Goal: Use online tool/utility: Utilize a website feature to perform a specific function

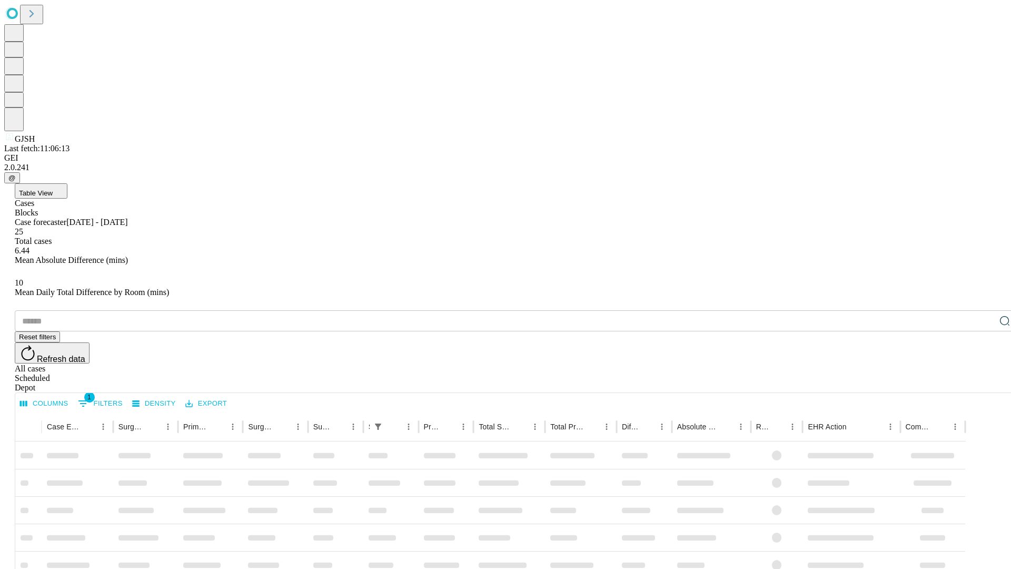
click at [53, 189] on span "Table View" at bounding box center [36, 193] width 34 height 8
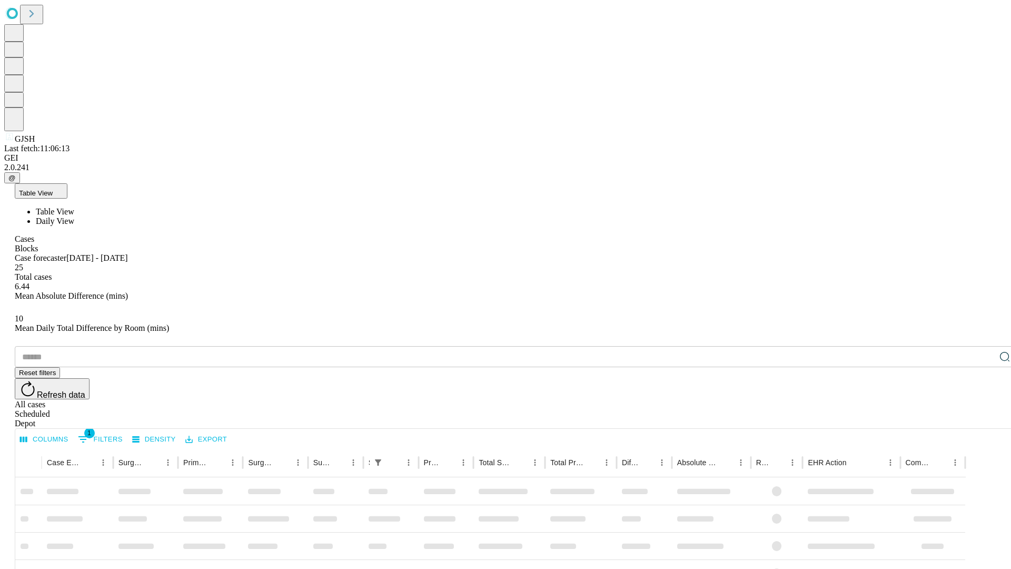
click at [74, 216] on span "Daily View" at bounding box center [55, 220] width 38 height 9
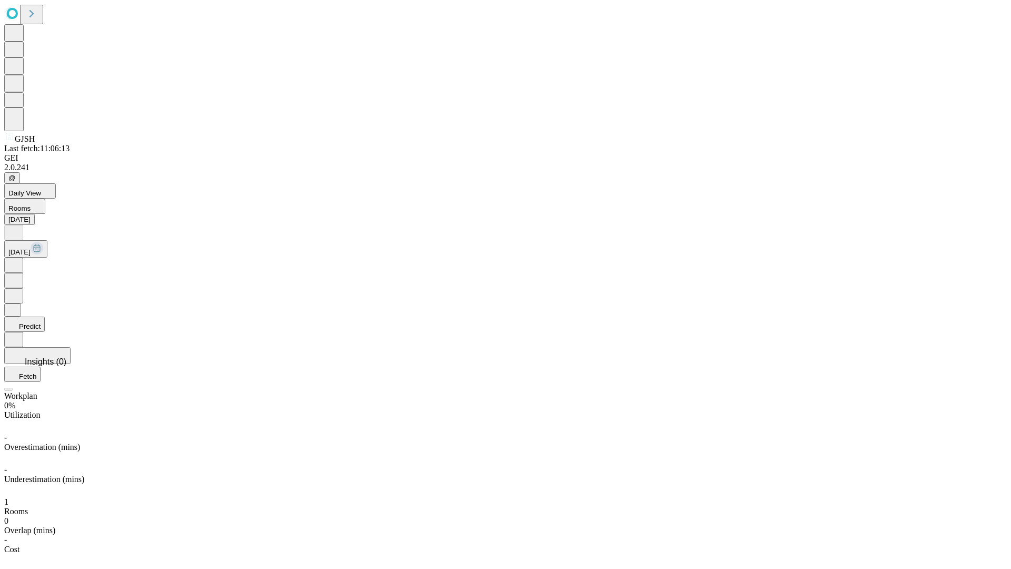
click at [45, 316] on button "Predict" at bounding box center [24, 323] width 41 height 15
